Goal: Register for event/course

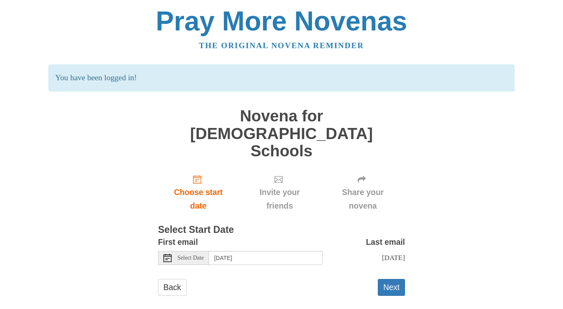
click at [168, 254] on icon at bounding box center [167, 258] width 8 height 8
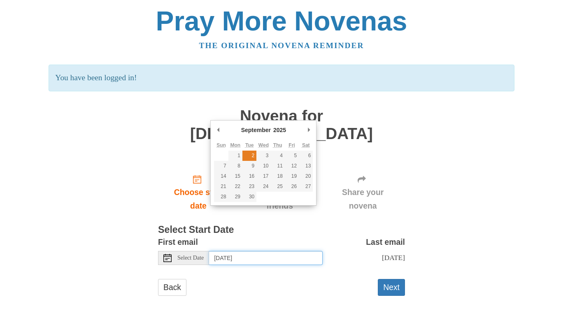
type input "Tuesday, September 2nd"
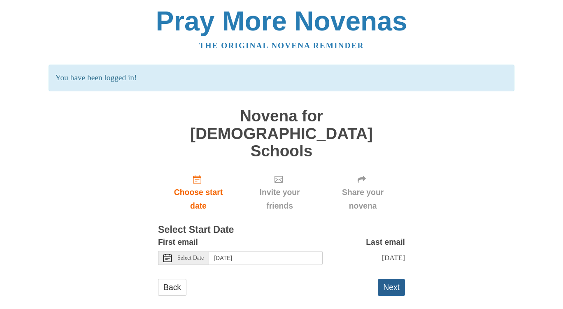
click at [388, 279] on button "Next" at bounding box center [391, 287] width 27 height 17
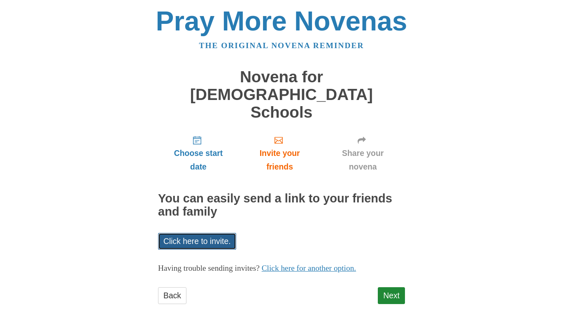
click at [220, 233] on link "Click here to invite." at bounding box center [197, 241] width 78 height 17
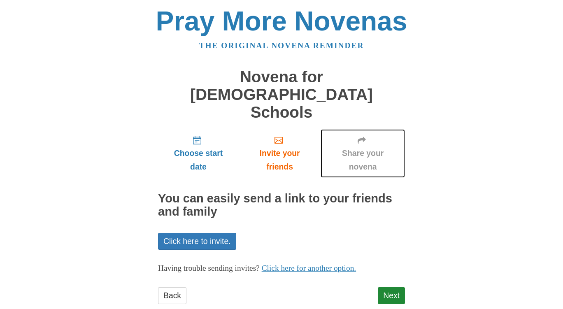
click at [366, 147] on span "Share your novena" at bounding box center [363, 160] width 68 height 27
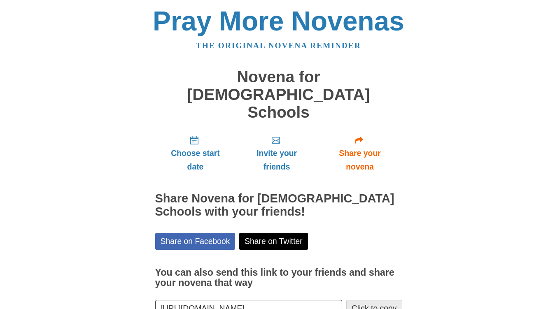
scroll to position [0, 80]
drag, startPoint x: 162, startPoint y: 272, endPoint x: 360, endPoint y: 280, distance: 198.5
click at [360, 300] on div "https://www.praymorenovenas.com/novena-for-catholic-schools/1225950 Click to co…" at bounding box center [278, 308] width 247 height 17
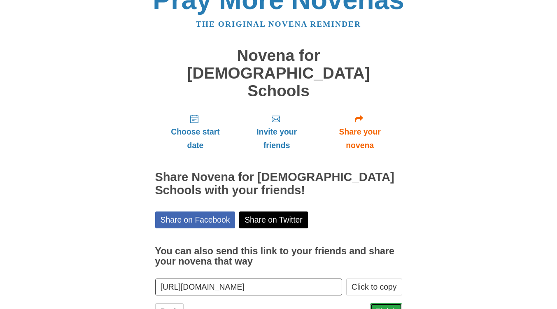
click at [384, 303] on link "Finish" at bounding box center [386, 311] width 32 height 17
